Goal: Check status: Check status

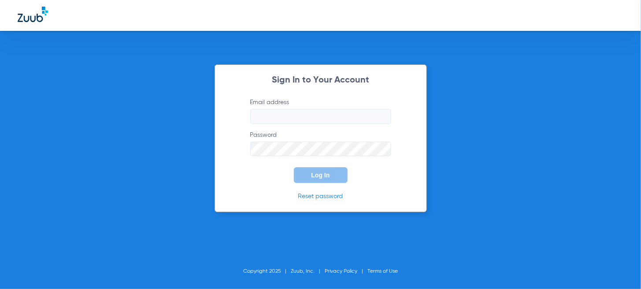
type input "[EMAIL_ADDRESS][DOMAIN_NAME]"
click at [326, 175] on span "Log In" at bounding box center [320, 174] width 19 height 7
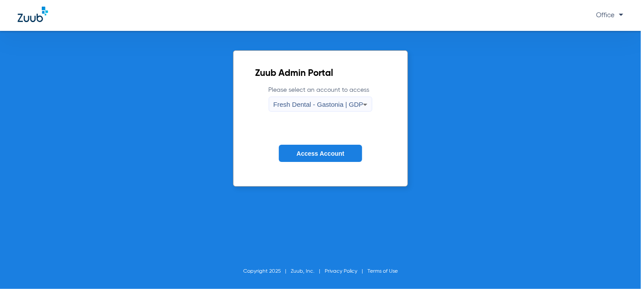
click at [321, 91] on label "Please select an account to access Fresh Dental - [GEOGRAPHIC_DATA] | GDP" at bounding box center [321, 98] width 104 height 26
click at [321, 101] on span "Fresh Dental - Gastonia | GDP" at bounding box center [319, 103] width 90 height 7
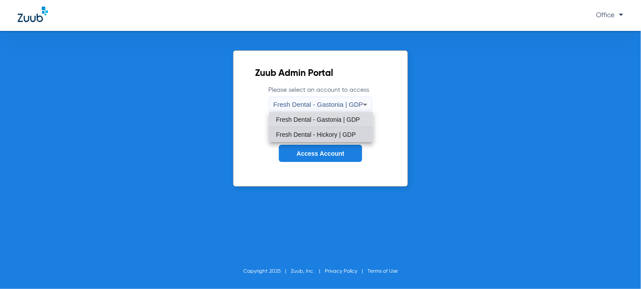
click at [317, 133] on span "Fresh Dental - Hickory | GDP" at bounding box center [316, 134] width 80 height 6
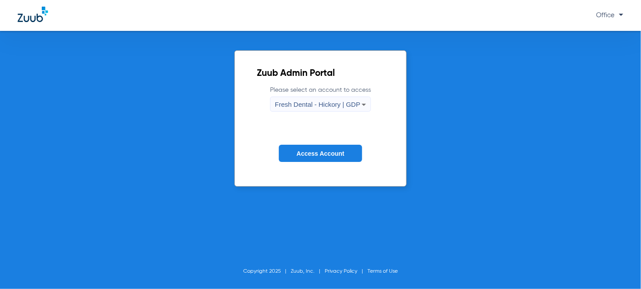
click at [317, 148] on button "Access Account" at bounding box center [320, 153] width 83 height 17
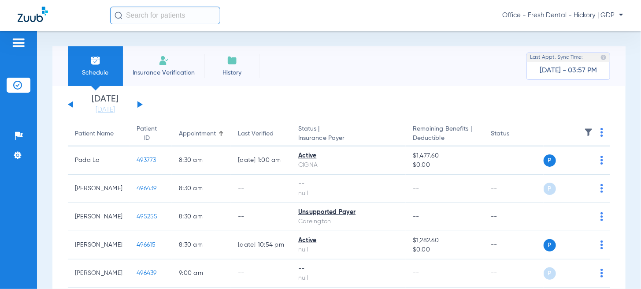
click at [137, 107] on div "[DATE] [DATE] [DATE] [DATE] [DATE] [DATE] [DATE] [DATE] [DATE] [DATE] [DATE] [D…" at bounding box center [105, 104] width 75 height 19
click at [141, 104] on button at bounding box center [139, 104] width 5 height 7
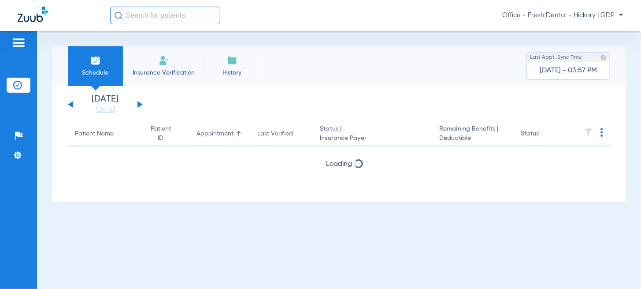
click at [141, 104] on button at bounding box center [139, 104] width 5 height 7
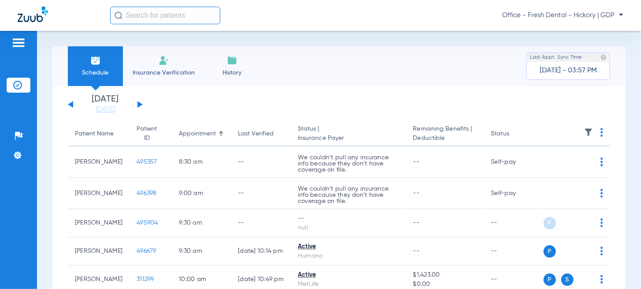
click at [76, 101] on div "[DATE] [DATE] [DATE] [DATE] [DATE] [DATE] [DATE] [DATE] [DATE] [DATE] [DATE] [D…" at bounding box center [105, 104] width 75 height 19
click at [72, 104] on button at bounding box center [70, 104] width 5 height 7
